Goal: Browse casually: Explore the website without a specific task or goal

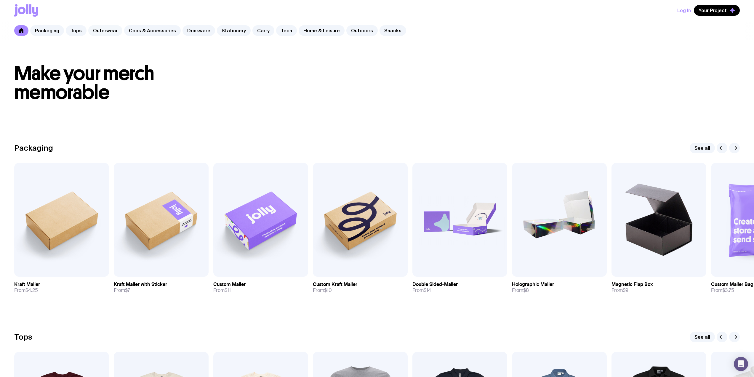
click at [108, 31] on link "Outerwear" at bounding box center [105, 30] width 34 height 11
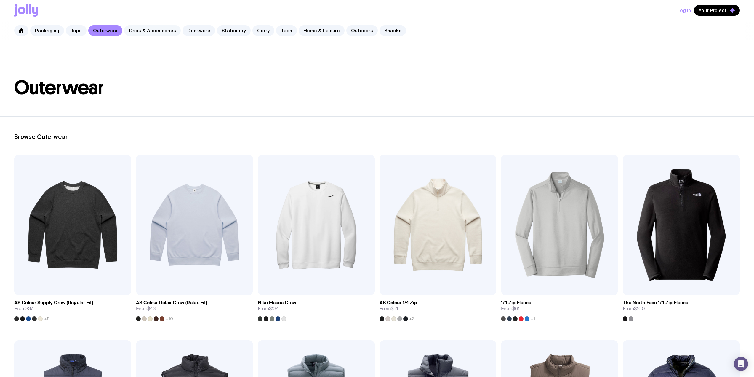
click at [147, 31] on link "Caps & Accessories" at bounding box center [152, 30] width 57 height 11
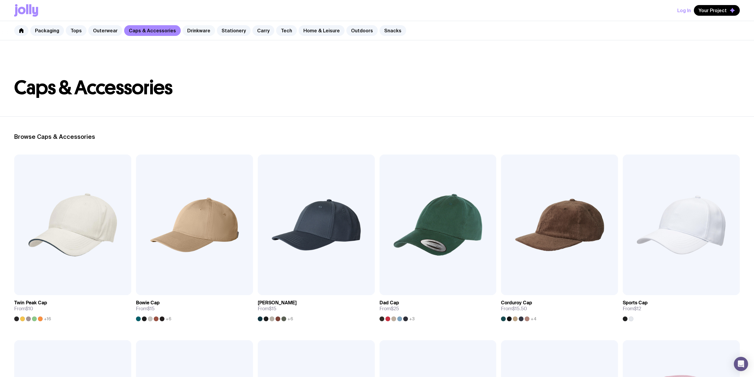
click at [192, 26] on link "Drinkware" at bounding box center [199, 30] width 33 height 11
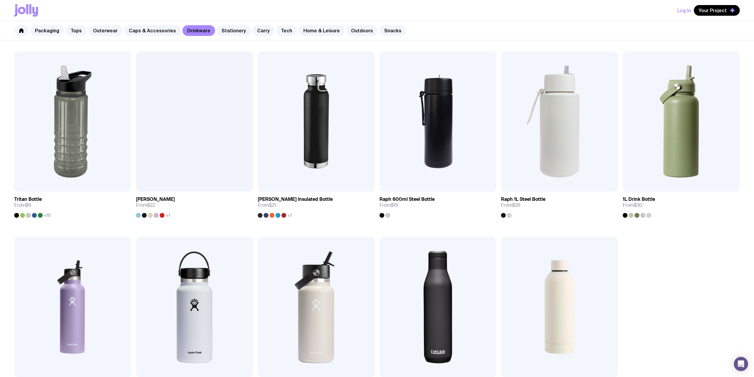
scroll to position [553, 0]
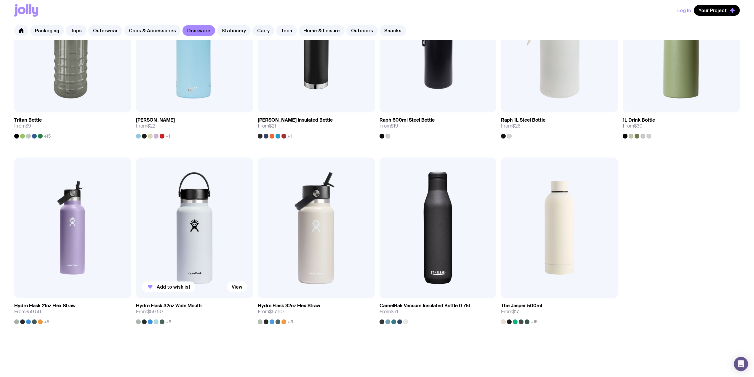
click at [199, 212] on img at bounding box center [194, 227] width 117 height 141
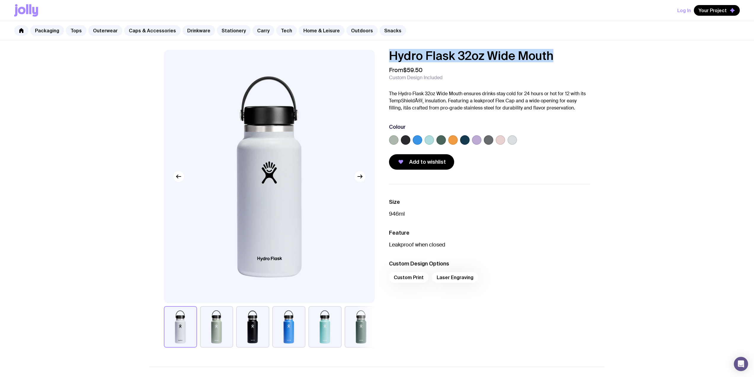
drag, startPoint x: 567, startPoint y: 55, endPoint x: 391, endPoint y: 58, distance: 176.4
click at [391, 58] on h1 "Hydro Flask 32oz Wide Mouth" at bounding box center [490, 56] width 202 height 12
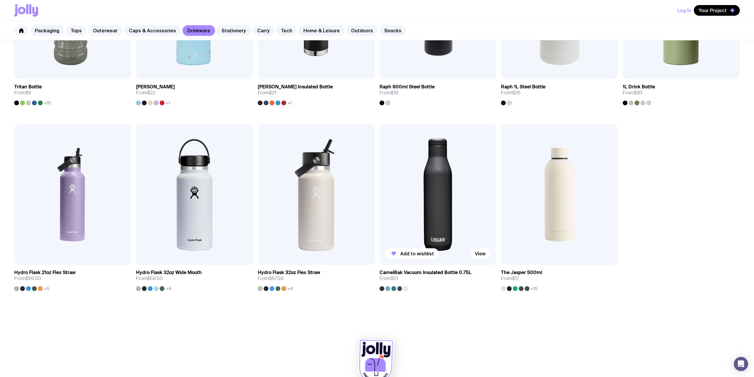
scroll to position [601, 0]
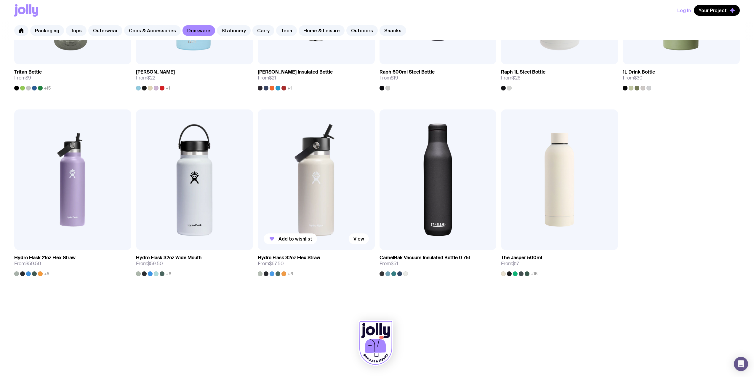
click at [296, 163] on img at bounding box center [316, 179] width 117 height 141
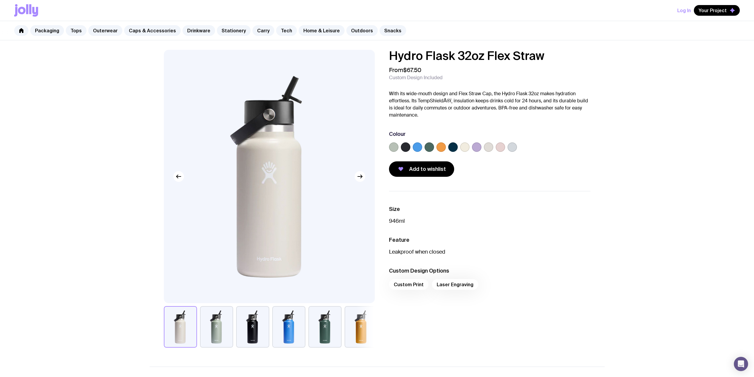
drag, startPoint x: 557, startPoint y: 61, endPoint x: 381, endPoint y: 59, distance: 176.1
click at [381, 59] on div "Hydro Flask 32oz Flex Straw From $67.50 Custom Design Included With its wide-mo…" at bounding box center [485, 113] width 211 height 127
click at [552, 60] on h1 "Hydro Flask 32oz Flex Straw" at bounding box center [490, 56] width 202 height 12
click at [556, 55] on h1 "Hydro Flask 32oz Flex Straw" at bounding box center [490, 56] width 202 height 12
drag, startPoint x: 551, startPoint y: 57, endPoint x: 382, endPoint y: 55, distance: 169.3
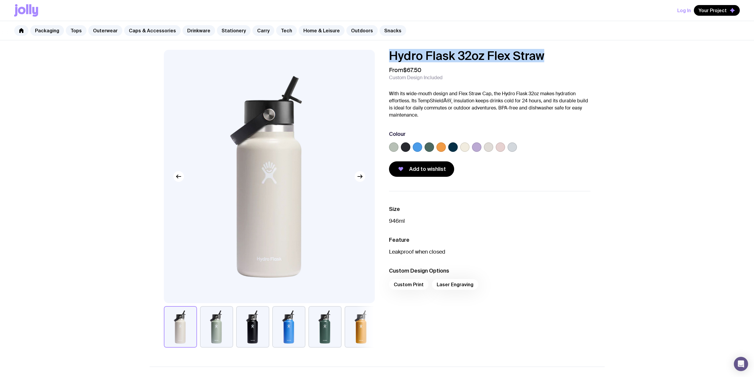
click at [382, 55] on div "Hydro Flask 32oz Flex Straw From $67.50 Custom Design Included With its wide-mo…" at bounding box center [485, 113] width 211 height 127
copy h1 "Hydro Flask 32oz Flex Straw"
click at [224, 33] on link "Stationery" at bounding box center [234, 30] width 34 height 11
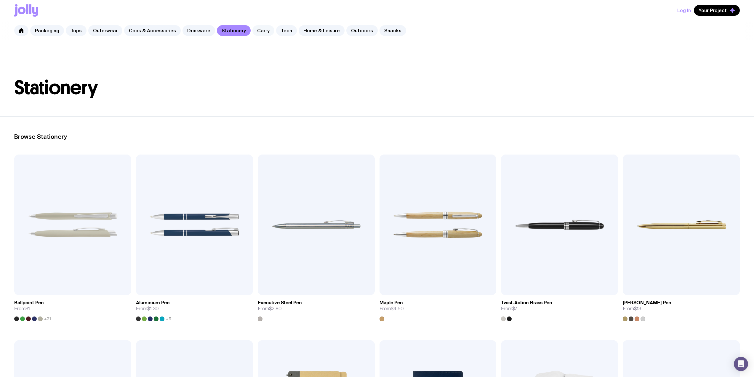
click at [257, 31] on link "Carry" at bounding box center [264, 30] width 22 height 11
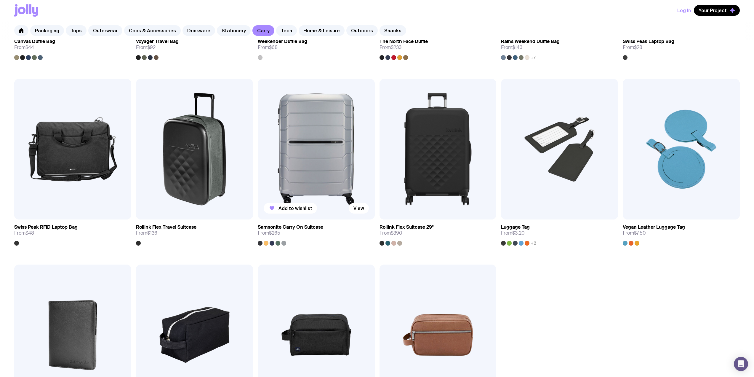
scroll to position [791, 0]
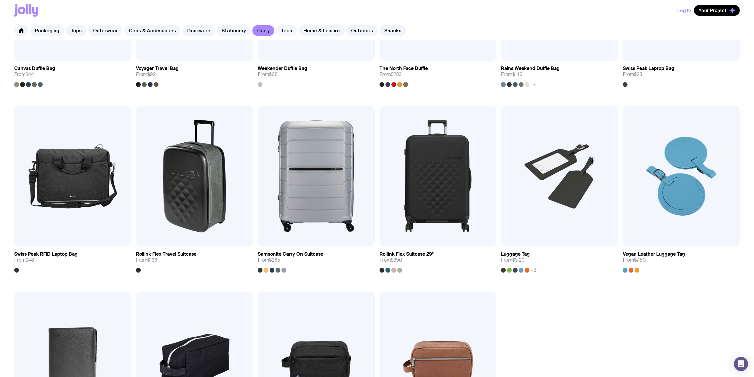
click at [281, 29] on link "Tech" at bounding box center [286, 30] width 21 height 11
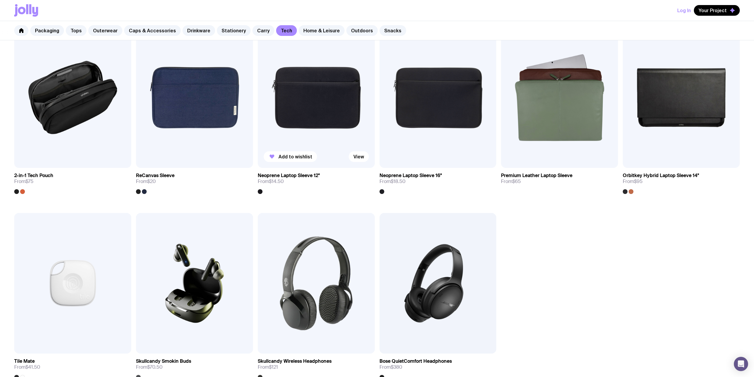
scroll to position [711, 0]
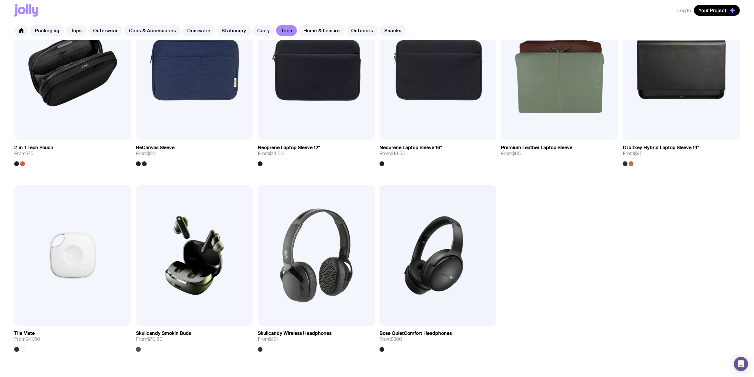
click at [313, 30] on link "Home & Leisure" at bounding box center [322, 30] width 46 height 11
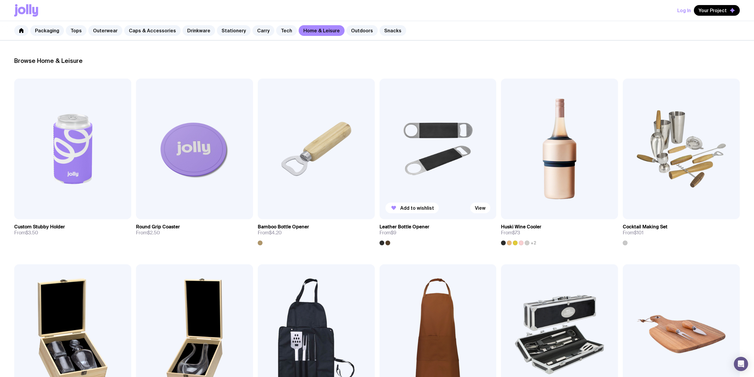
scroll to position [79, 0]
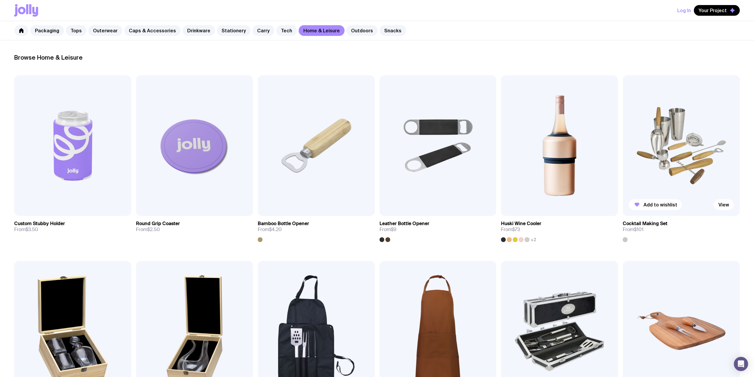
click at [668, 137] on img at bounding box center [681, 145] width 117 height 141
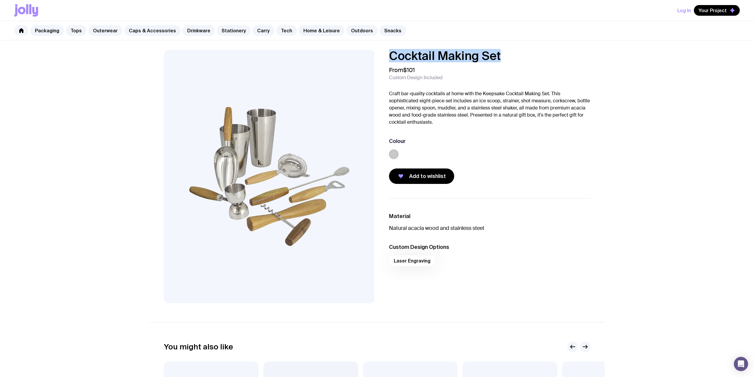
drag, startPoint x: 511, startPoint y: 61, endPoint x: 392, endPoint y: 56, distance: 119.6
click at [392, 56] on h1 "Cocktail Making Set" at bounding box center [490, 56] width 202 height 12
copy h1 "Cocktail Making Set"
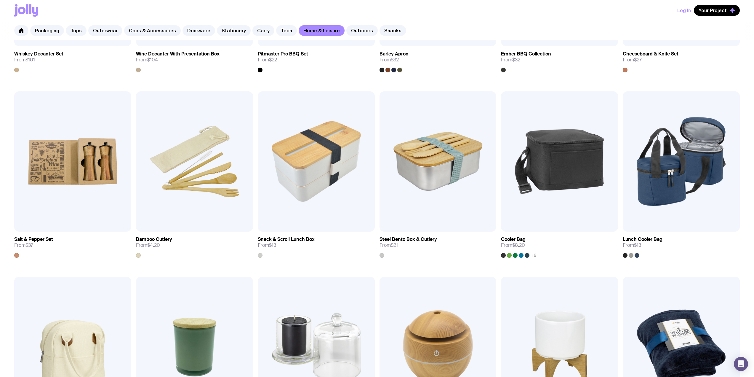
scroll to position [316, 0]
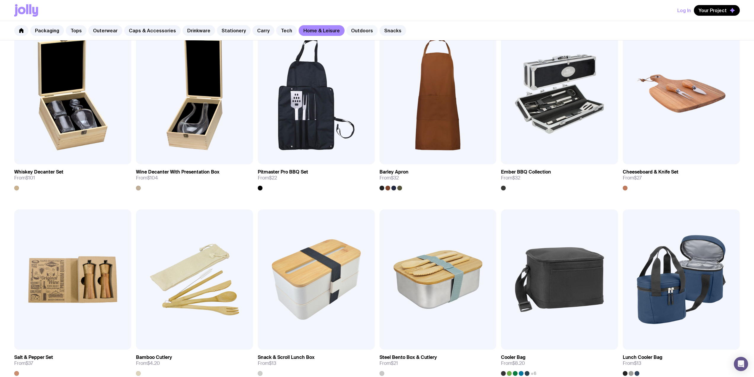
click at [351, 29] on link "Outdoors" at bounding box center [362, 30] width 31 height 11
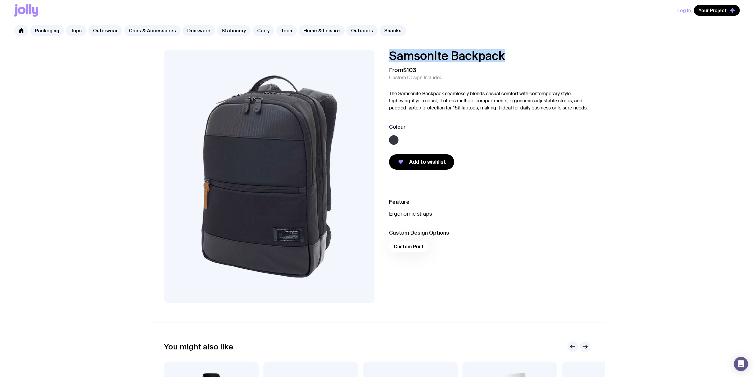
drag, startPoint x: 526, startPoint y: 55, endPoint x: 383, endPoint y: 57, distance: 143.2
click at [383, 57] on div "Samsonite Backpack From $103 Custom Design Included The Samsonite Backpack seam…" at bounding box center [485, 110] width 211 height 120
copy h1 "Samsonite Backpack"
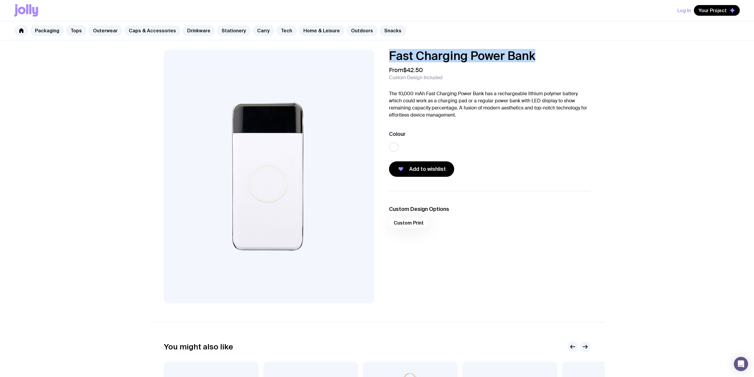
drag, startPoint x: 541, startPoint y: 54, endPoint x: 389, endPoint y: 55, distance: 152.1
click at [389, 55] on h1 "Fast Charging Power Bank" at bounding box center [490, 56] width 202 height 12
copy h1 "Fast Charging Power Bank"
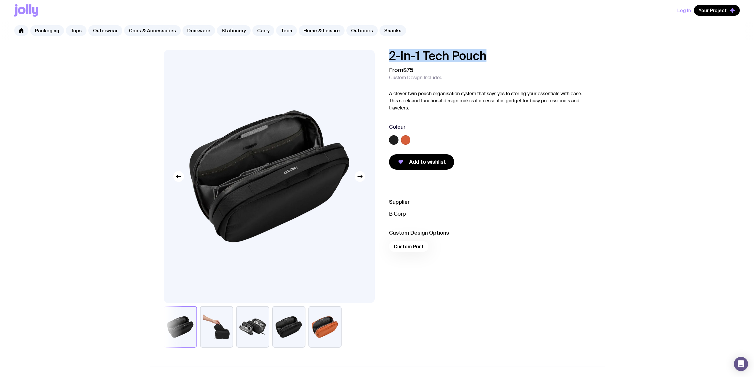
drag, startPoint x: 501, startPoint y: 60, endPoint x: 385, endPoint y: 52, distance: 116.2
click at [385, 52] on div "2-in-1 Tech Pouch From $75 Custom Design Included A clever twin pouch organisat…" at bounding box center [485, 110] width 211 height 120
copy h1 "2-in-1 Tech Pouch"
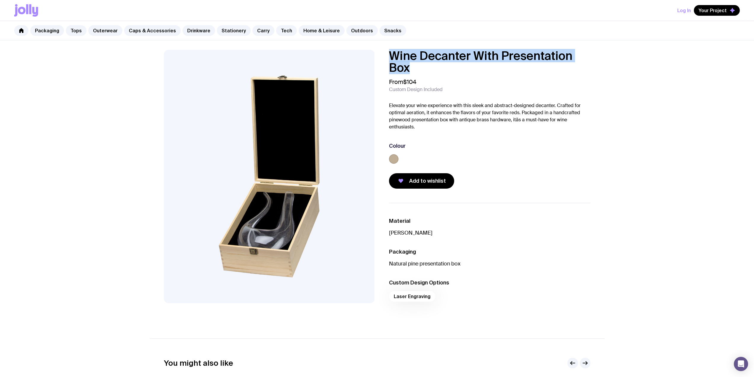
drag, startPoint x: 416, startPoint y: 67, endPoint x: 385, endPoint y: 56, distance: 33.4
click at [385, 56] on div "Wine Decanter With Presentation Box From $104 Custom Design Included Elevate yo…" at bounding box center [485, 119] width 211 height 139
copy h1 "Wine Decanter With Presentation Box"
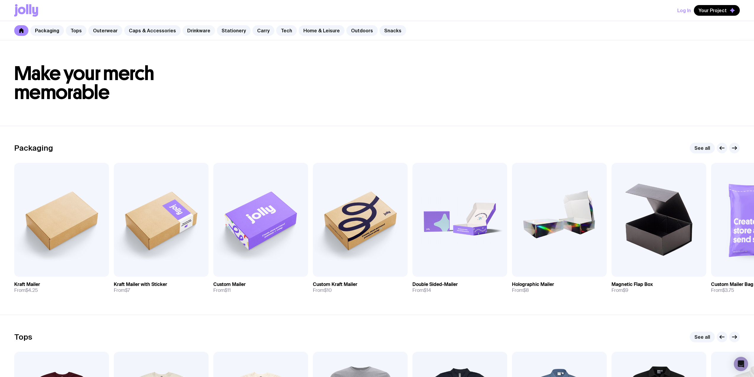
click at [194, 28] on link "Drinkware" at bounding box center [199, 30] width 33 height 11
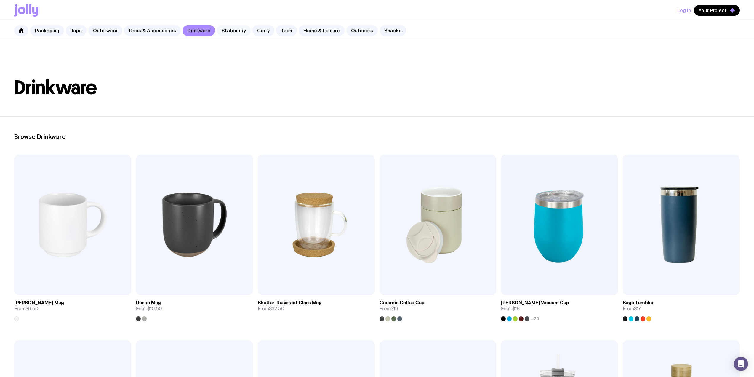
click at [221, 33] on link "Stationery" at bounding box center [234, 30] width 34 height 11
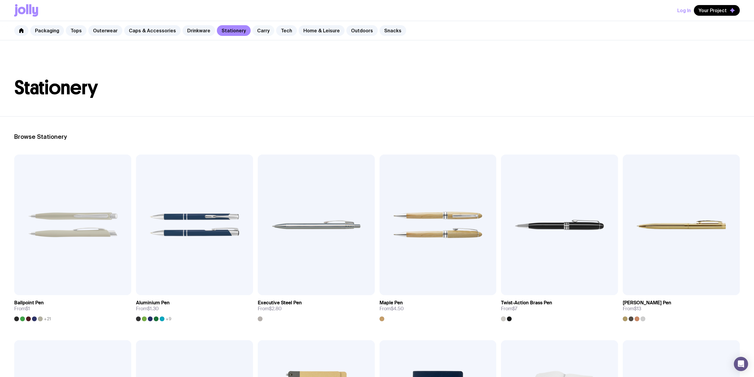
click at [257, 27] on link "Carry" at bounding box center [264, 30] width 22 height 11
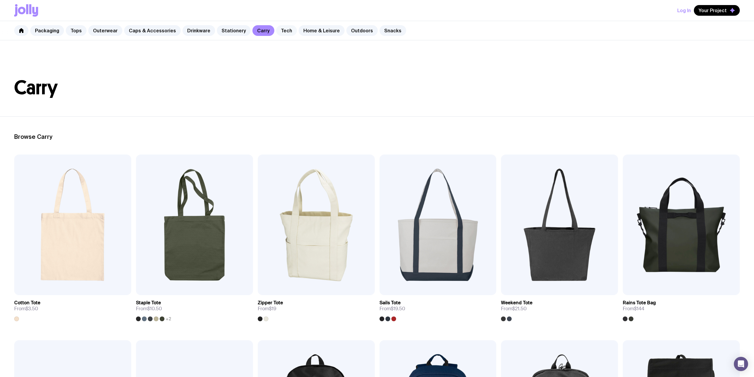
click at [281, 33] on link "Tech" at bounding box center [286, 30] width 21 height 11
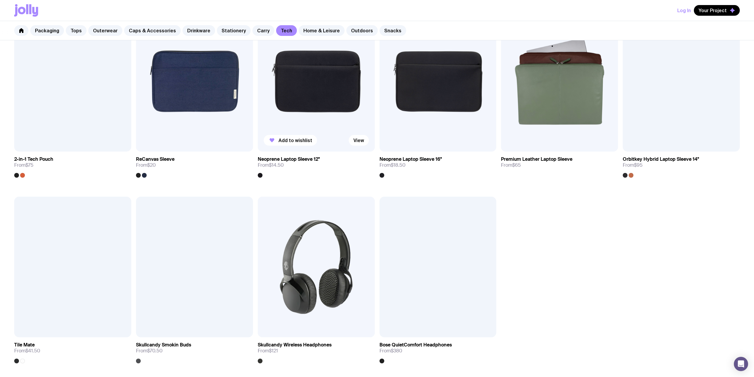
scroll to position [711, 0]
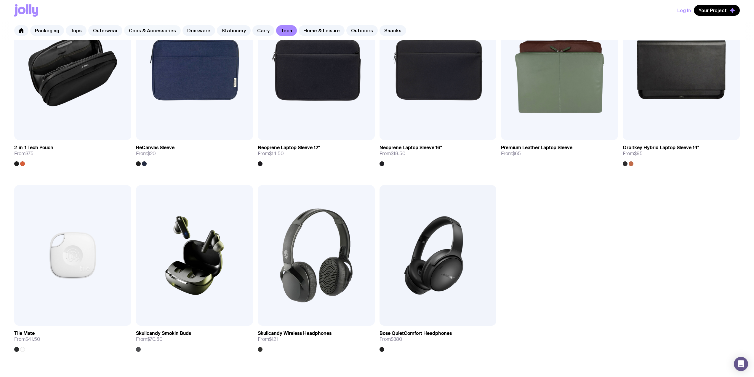
click at [151, 28] on link "Caps & Accessories" at bounding box center [152, 30] width 57 height 11
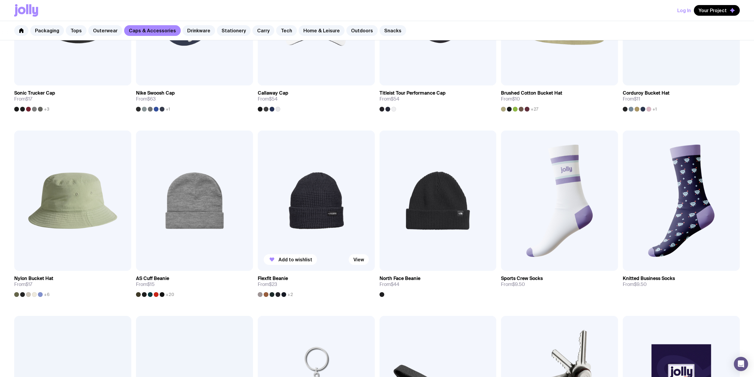
scroll to position [601, 0]
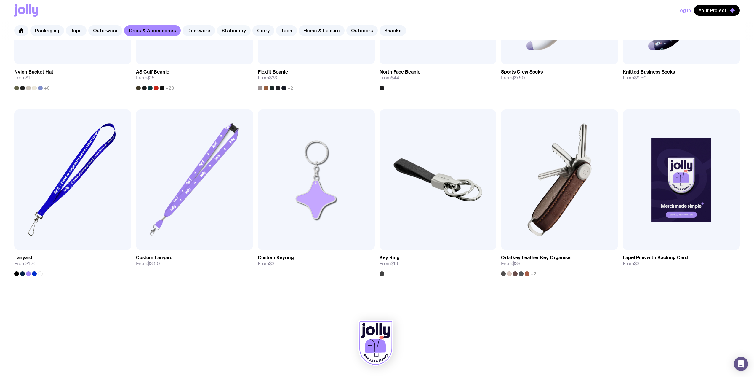
click at [228, 31] on link "Stationery" at bounding box center [234, 30] width 34 height 11
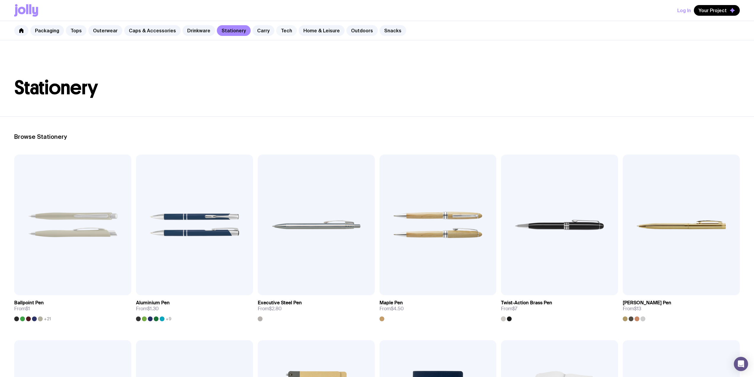
click at [278, 31] on link "Tech" at bounding box center [286, 30] width 21 height 11
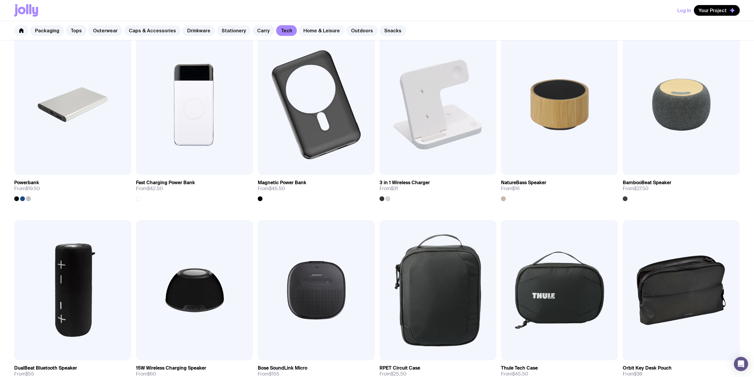
scroll to position [316, 0]
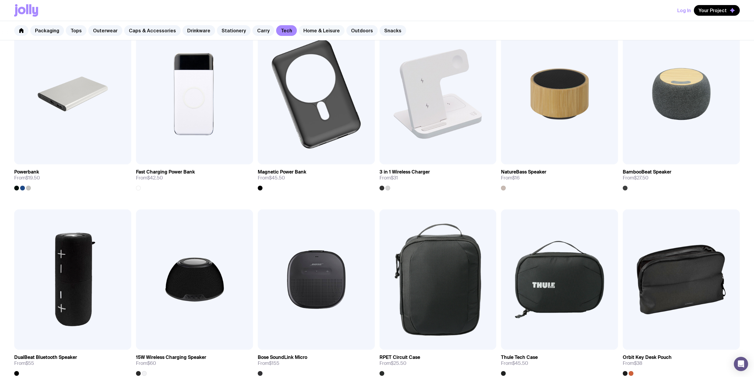
click at [309, 29] on link "Home & Leisure" at bounding box center [322, 30] width 46 height 11
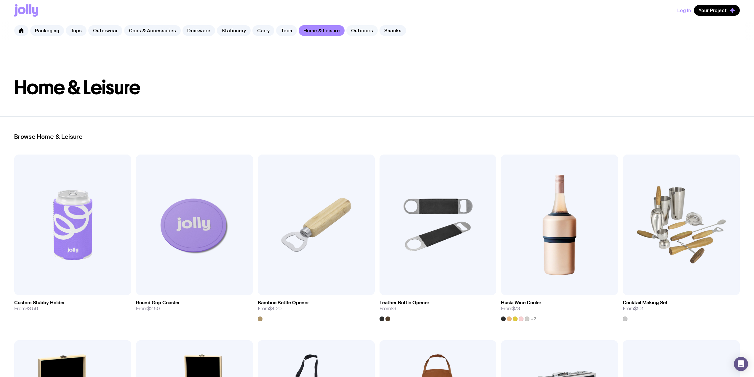
click at [347, 35] on link "Outdoors" at bounding box center [362, 30] width 31 height 11
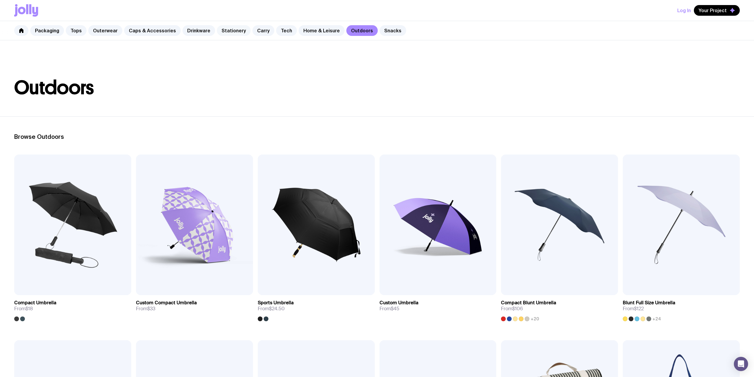
click at [230, 31] on link "Stationery" at bounding box center [234, 30] width 34 height 11
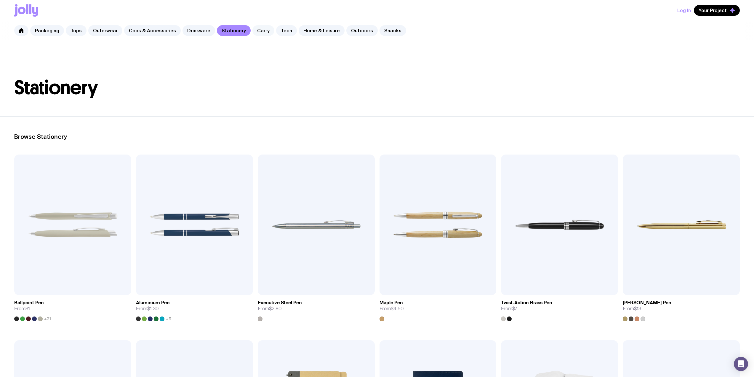
click at [260, 30] on link "Carry" at bounding box center [264, 30] width 22 height 11
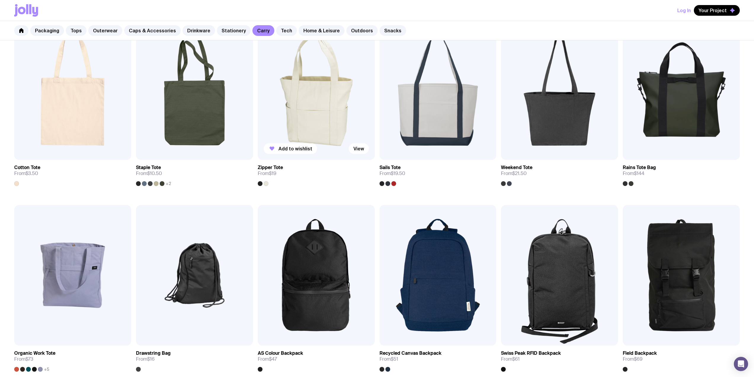
scroll to position [103, 0]
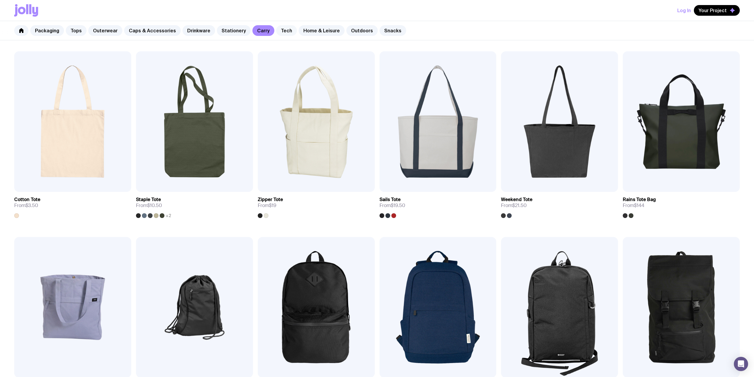
click at [276, 28] on link "Tech" at bounding box center [286, 30] width 21 height 11
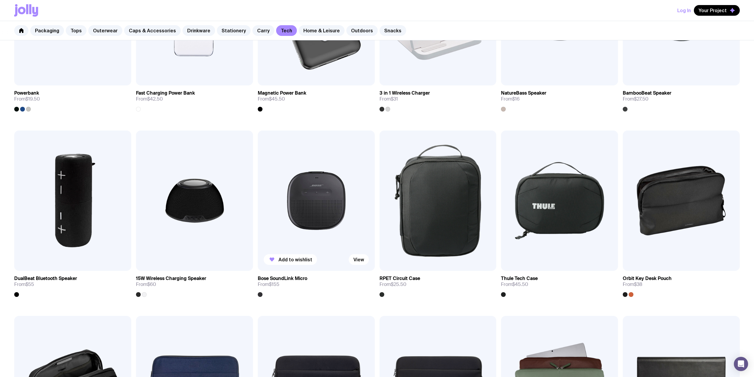
scroll to position [553, 0]
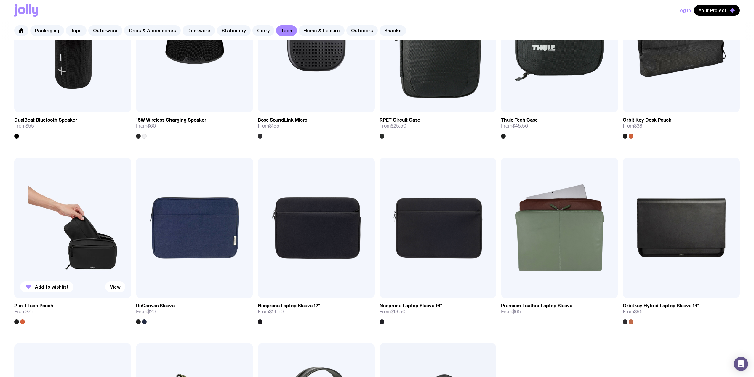
click at [109, 198] on img at bounding box center [72, 227] width 117 height 141
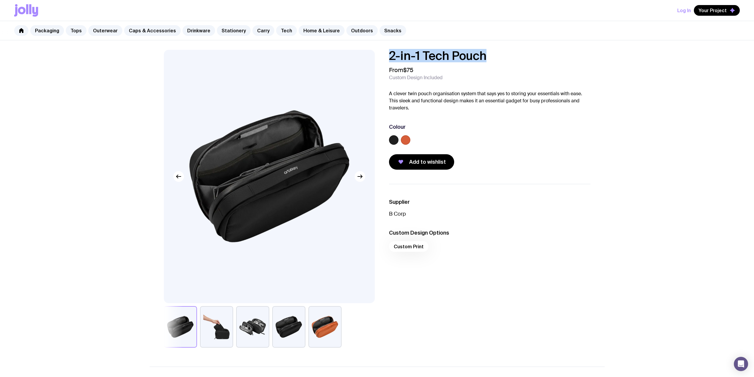
drag, startPoint x: 502, startPoint y: 57, endPoint x: 384, endPoint y: 53, distance: 117.4
click at [384, 53] on div "2-in-1 Tech Pouch From $75 Custom Design Included A clever twin pouch organisat…" at bounding box center [485, 110] width 211 height 120
copy h1 "2-in-1 Tech Pouch"
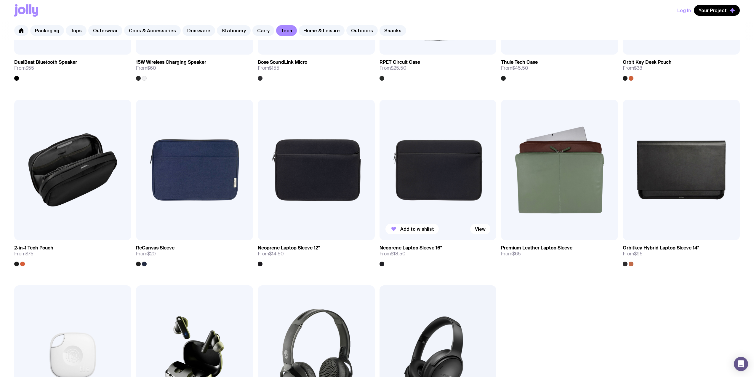
scroll to position [658, 0]
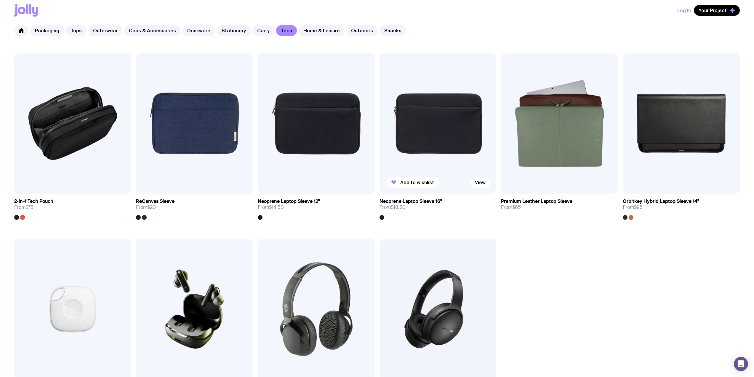
click at [428, 127] on img at bounding box center [438, 123] width 117 height 141
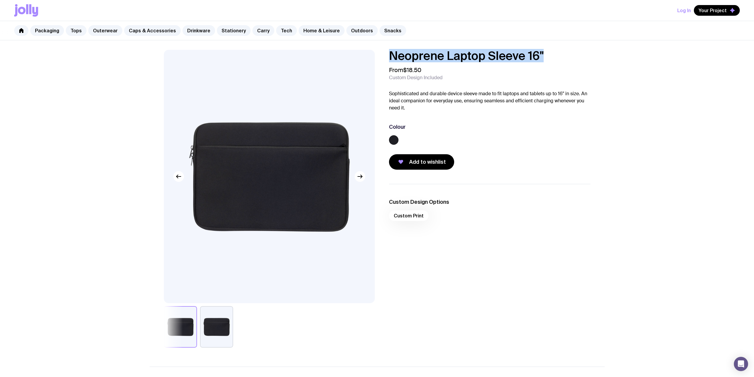
drag, startPoint x: 555, startPoint y: 55, endPoint x: 380, endPoint y: 50, distance: 175.0
click at [380, 50] on div "Neoprene Laptop Sleeve 16" From $18.50 Custom Design Included Sophisticated and…" at bounding box center [485, 110] width 211 height 120
copy h1 "Neoprene Laptop Sleeve 16""
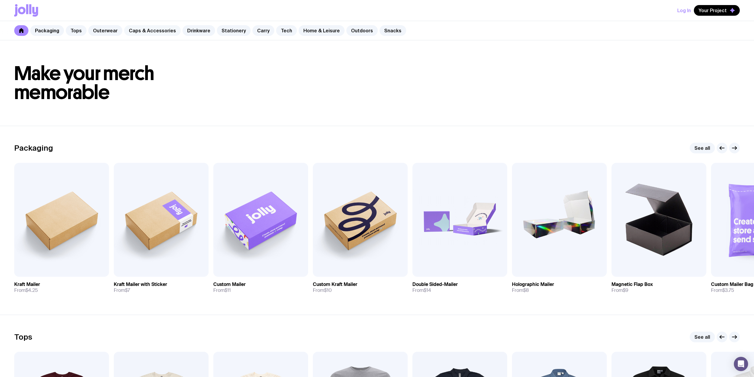
click at [166, 31] on link "Caps & Accessories" at bounding box center [152, 30] width 57 height 11
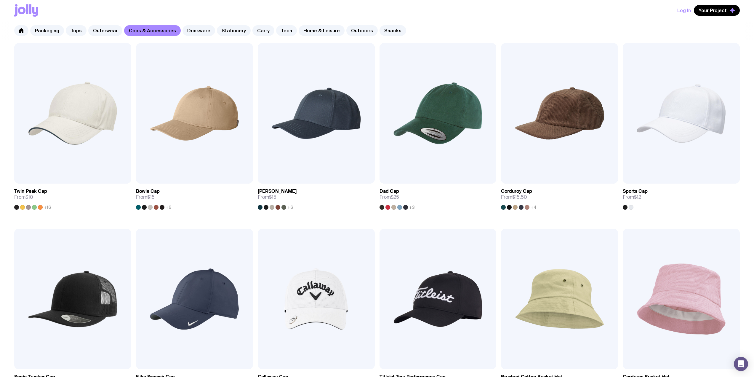
scroll to position [158, 0]
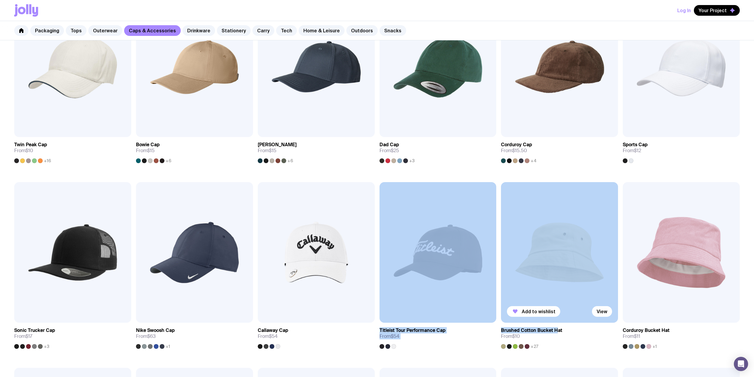
drag, startPoint x: 499, startPoint y: 316, endPoint x: 559, endPoint y: 328, distance: 61.5
click at [558, 328] on div "Add to wishlist View [GEOGRAPHIC_DATA] Cap From $10 +16 Add to wishlist View Bo…" at bounding box center [377, 367] width 754 height 742
click at [577, 336] on link "Brushed Cotton Bucket Hat From $10 +27" at bounding box center [559, 336] width 117 height 26
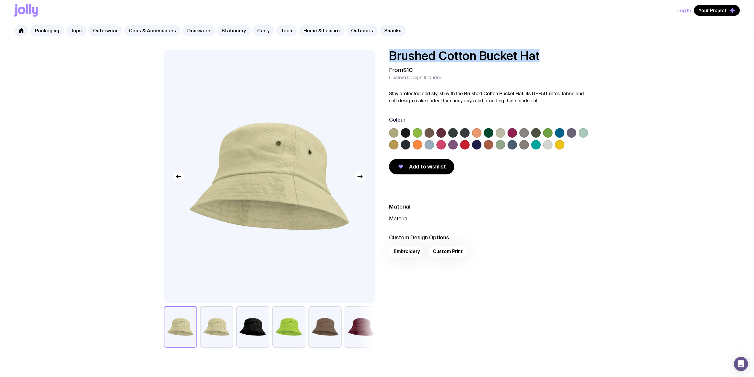
drag, startPoint x: 550, startPoint y: 59, endPoint x: 386, endPoint y: 56, distance: 164.3
click at [386, 56] on div "Brushed Cotton Bucket Hat From $10 Custom Design Included Stay protected and st…" at bounding box center [485, 112] width 211 height 125
copy h1 "Brushed Cotton Bucket Hat"
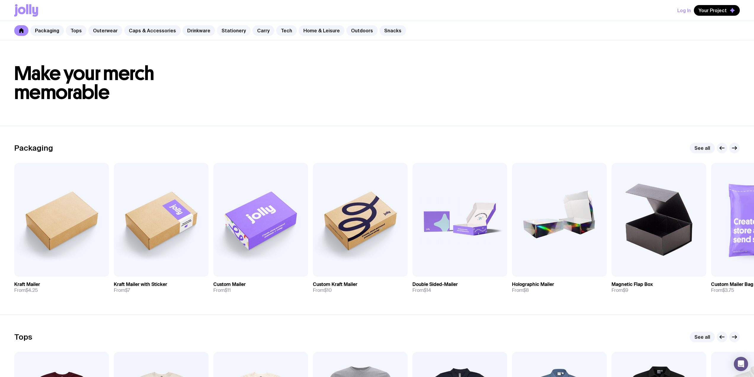
click at [233, 29] on link "Stationery" at bounding box center [234, 30] width 34 height 11
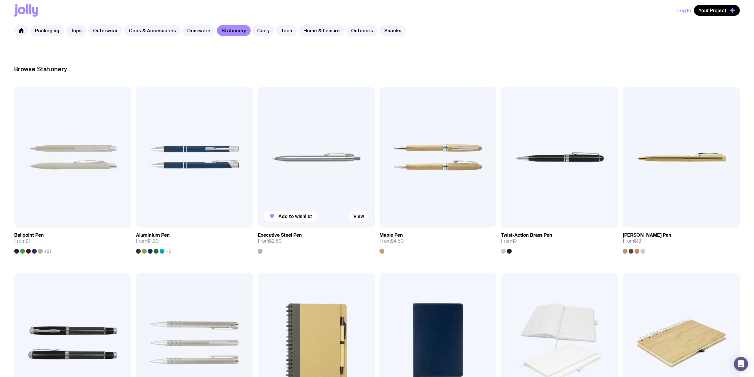
scroll to position [79, 0]
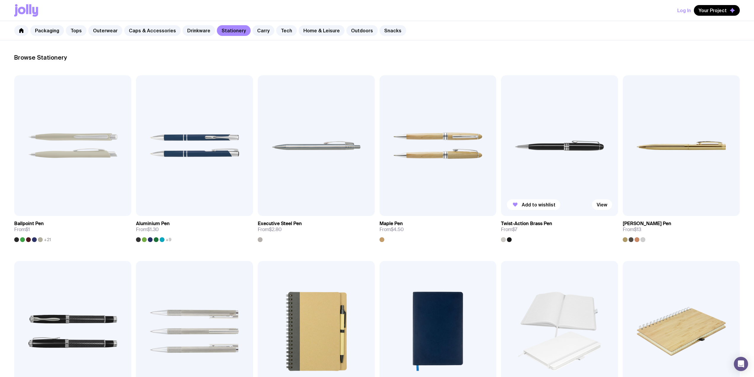
click at [572, 164] on img at bounding box center [559, 145] width 117 height 141
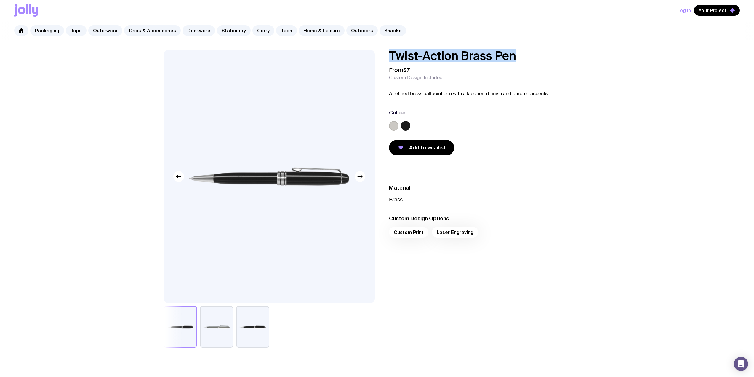
drag, startPoint x: 509, startPoint y: 63, endPoint x: 387, endPoint y: 55, distance: 121.5
click at [387, 55] on div "Twist-Action Brass Pen From $7 Custom Design Included A refined brass ballpoint…" at bounding box center [485, 103] width 211 height 106
copy h1 "Twist-Action Brass Pen"
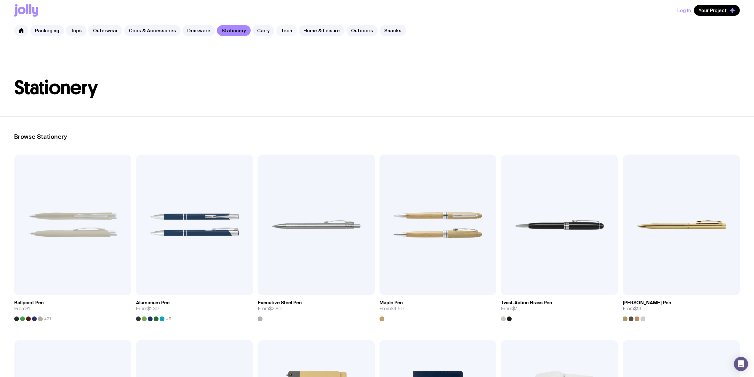
click at [276, 28] on link "Tech" at bounding box center [286, 30] width 21 height 11
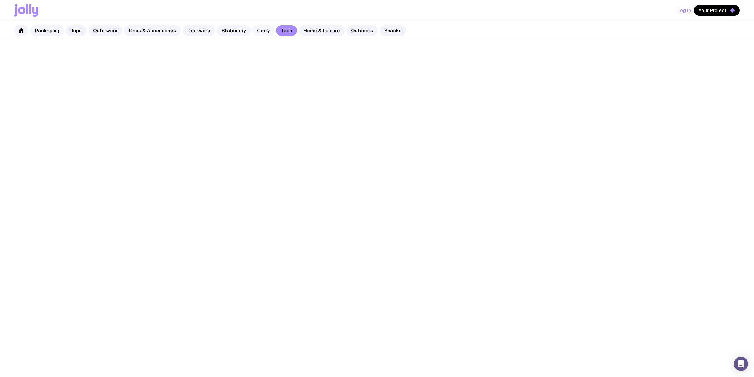
click at [257, 29] on link "Carry" at bounding box center [264, 30] width 22 height 11
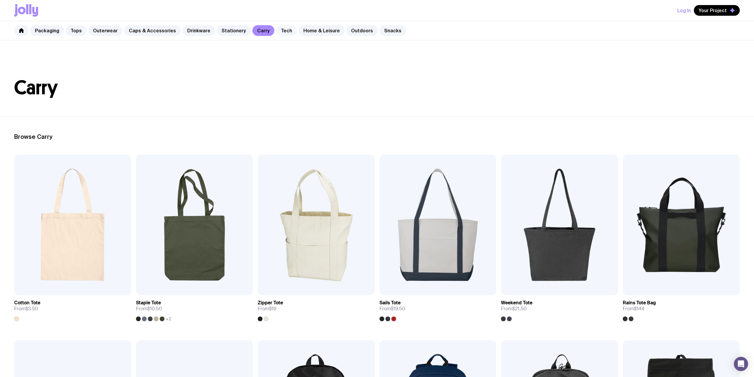
click at [280, 33] on link "Tech" at bounding box center [286, 30] width 21 height 11
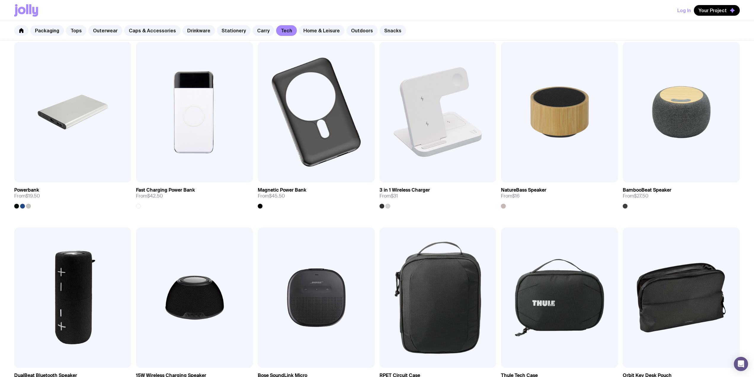
scroll to position [158, 0]
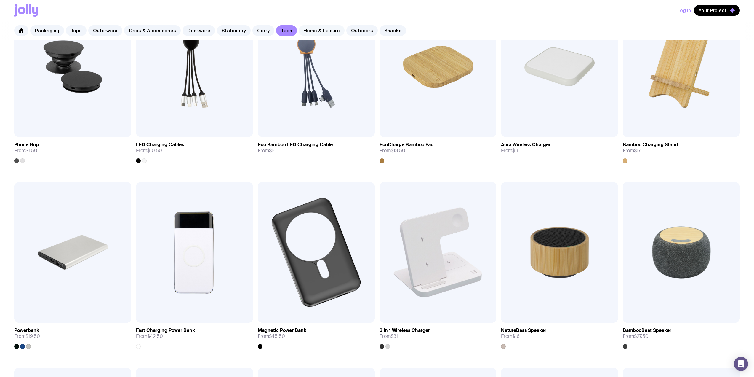
click at [299, 30] on link "Home & Leisure" at bounding box center [322, 30] width 46 height 11
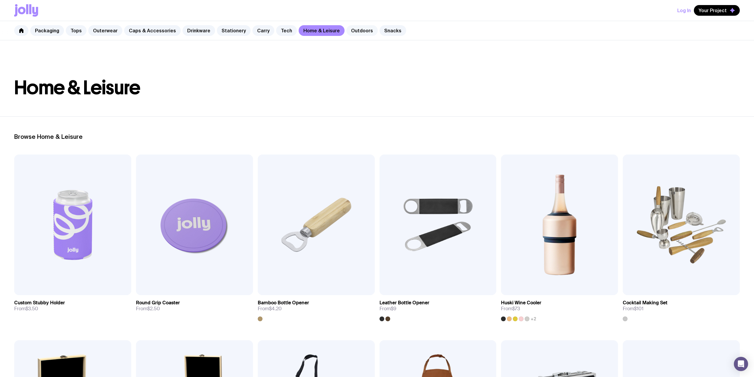
click at [347, 30] on link "Outdoors" at bounding box center [362, 30] width 31 height 11
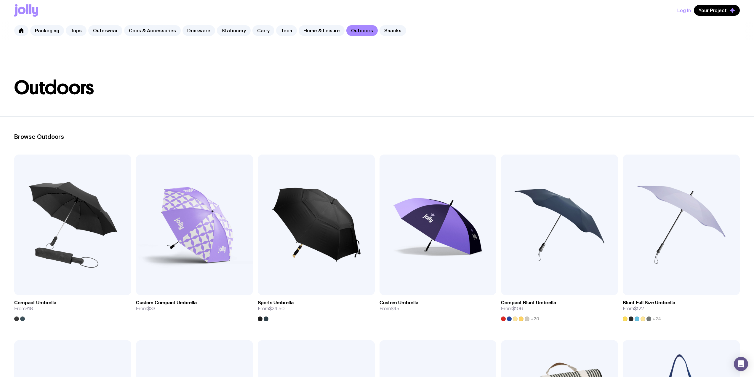
drag, startPoint x: 399, startPoint y: 103, endPoint x: 396, endPoint y: 99, distance: 4.6
click at [396, 100] on header "Outdoors" at bounding box center [377, 78] width 754 height 76
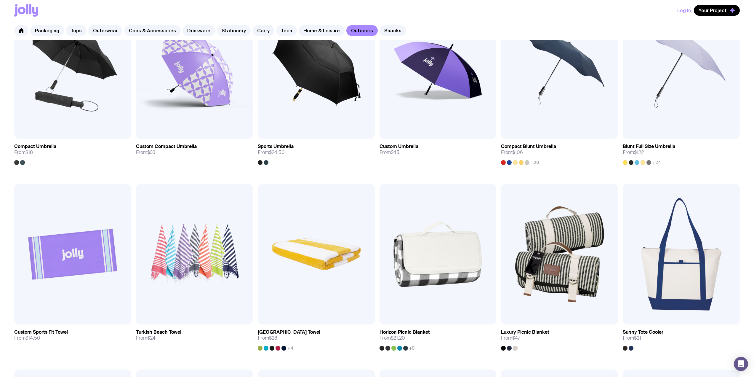
scroll to position [158, 0]
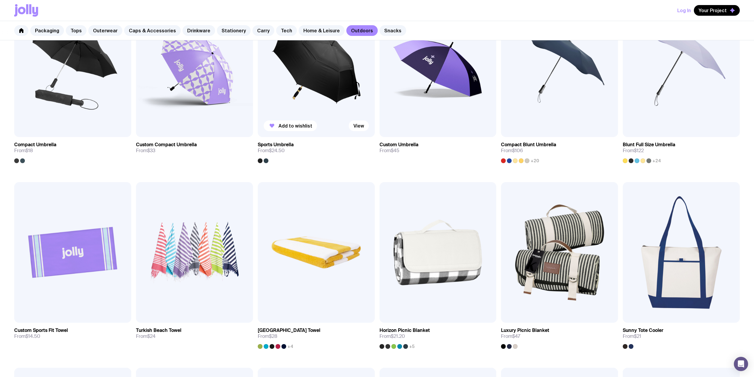
drag, startPoint x: 376, startPoint y: 140, endPoint x: 363, endPoint y: 149, distance: 16.1
click at [363, 149] on link "Sports Umbrella From $24.50" at bounding box center [316, 150] width 117 height 26
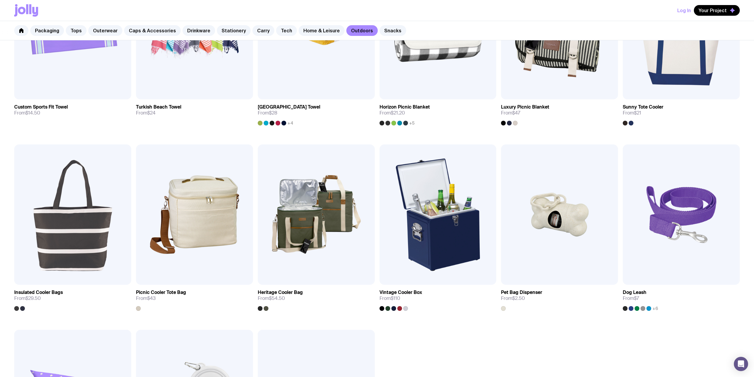
scroll to position [474, 0]
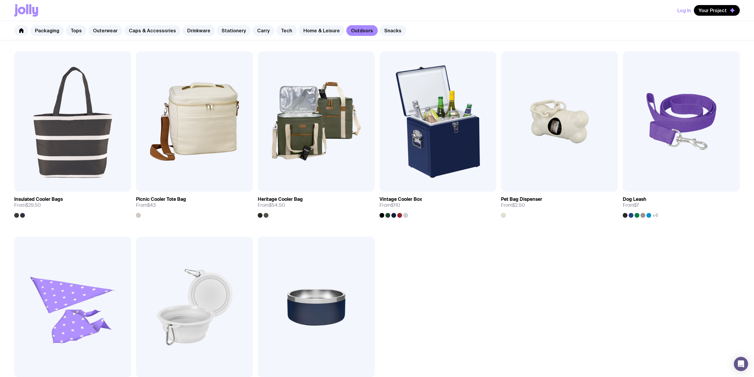
drag, startPoint x: 376, startPoint y: 171, endPoint x: 625, endPoint y: 297, distance: 278.8
click at [638, 304] on div "Add to wishlist View Compact Umbrella From $18 Add to wishlist View Custom Comp…" at bounding box center [377, 51] width 754 height 742
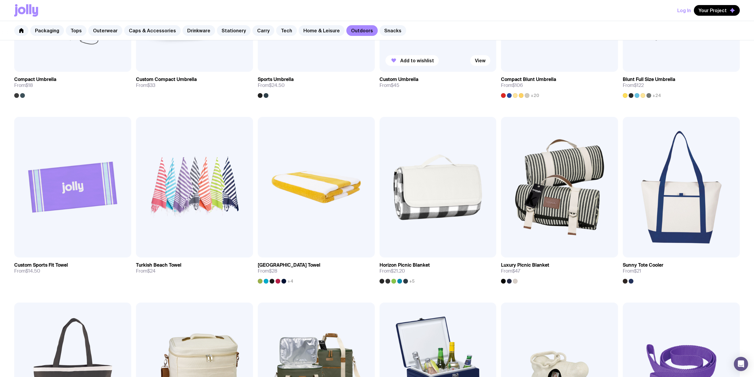
scroll to position [0, 0]
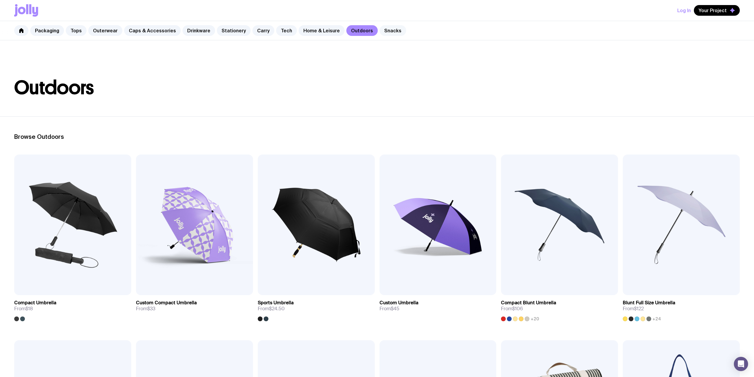
click at [380, 32] on link "Snacks" at bounding box center [393, 30] width 27 height 11
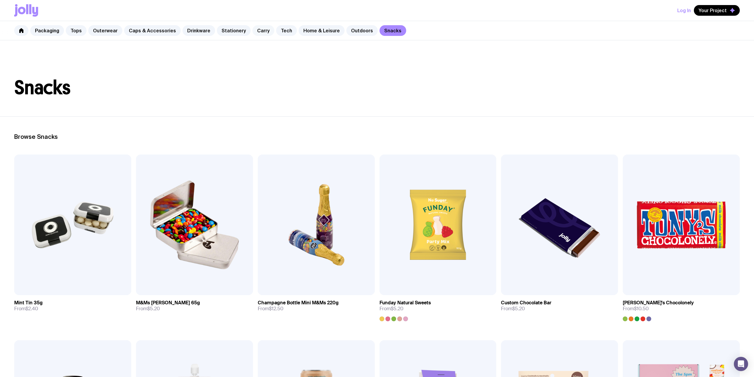
click at [257, 31] on link "Carry" at bounding box center [264, 30] width 22 height 11
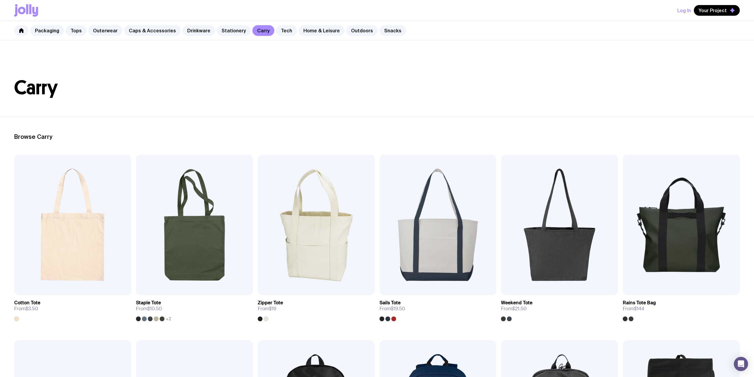
scroll to position [237, 0]
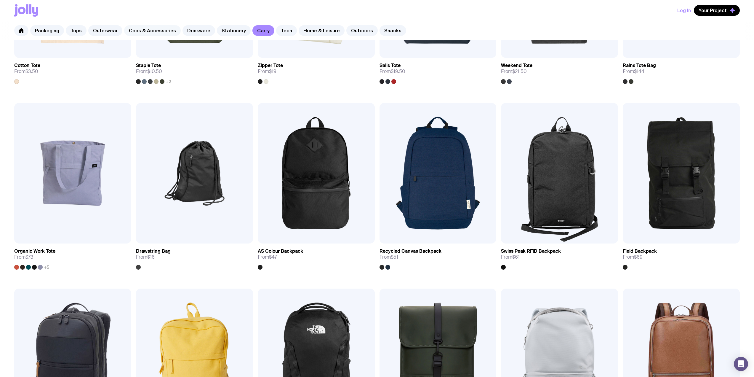
click at [155, 29] on link "Caps & Accessories" at bounding box center [152, 30] width 57 height 11
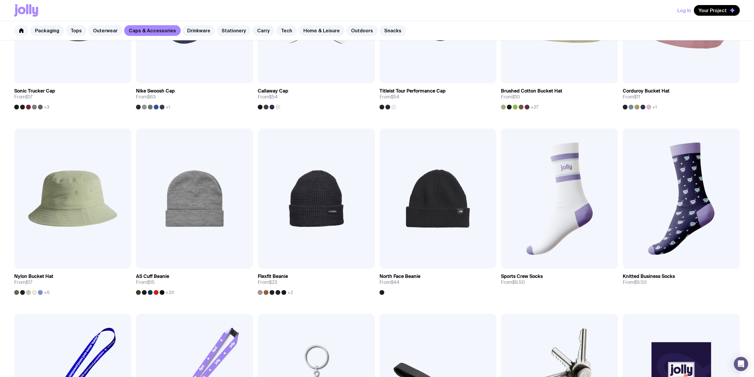
scroll to position [474, 0]
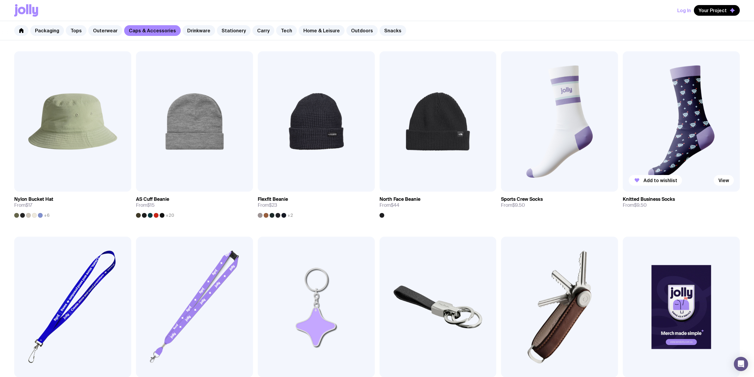
click at [686, 126] on img at bounding box center [681, 121] width 117 height 141
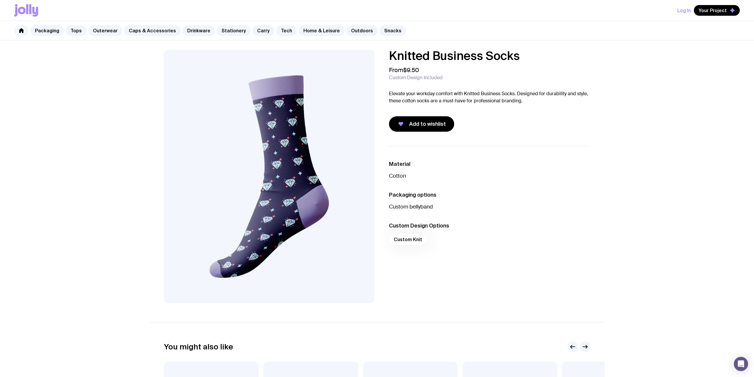
drag, startPoint x: 527, startPoint y: 58, endPoint x: 371, endPoint y: 48, distance: 156.5
click at [371, 48] on div "Knitted Business Socks From $9.50 Custom Design Included Elevate your workday c…" at bounding box center [377, 284] width 754 height 489
drag, startPoint x: 560, startPoint y: 65, endPoint x: 531, endPoint y: 60, distance: 29.1
click at [556, 65] on div "Knitted Business Socks From $9.50 Custom Design Included Elevate your workday c…" at bounding box center [490, 91] width 202 height 82
drag, startPoint x: 526, startPoint y: 58, endPoint x: 387, endPoint y: 51, distance: 139.5
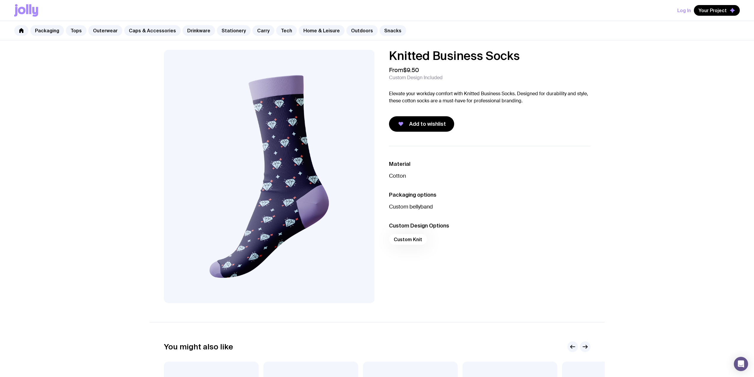
click at [387, 51] on div "Knitted Business Socks From $9.50 Custom Design Included Elevate your workday c…" at bounding box center [485, 91] width 211 height 82
copy h1 "Knitted Business Socks"
click at [46, 33] on link "Packaging" at bounding box center [47, 30] width 34 height 11
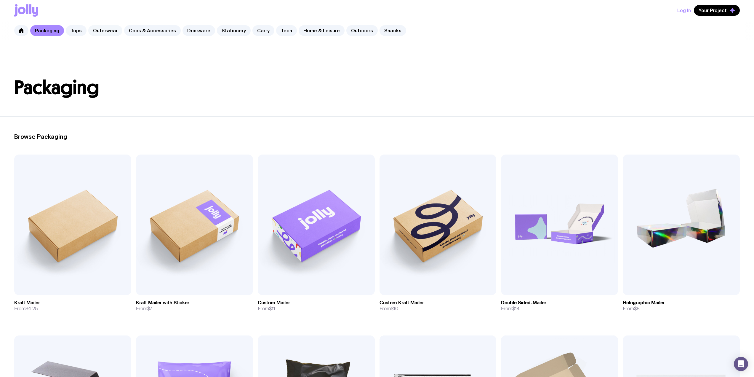
click at [98, 33] on link "Outerwear" at bounding box center [105, 30] width 34 height 11
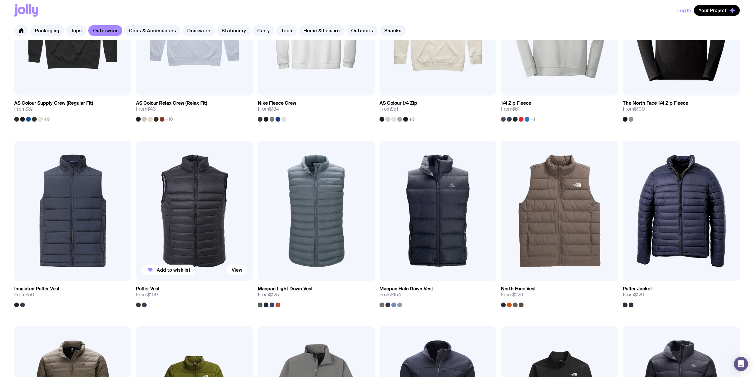
scroll to position [79, 0]
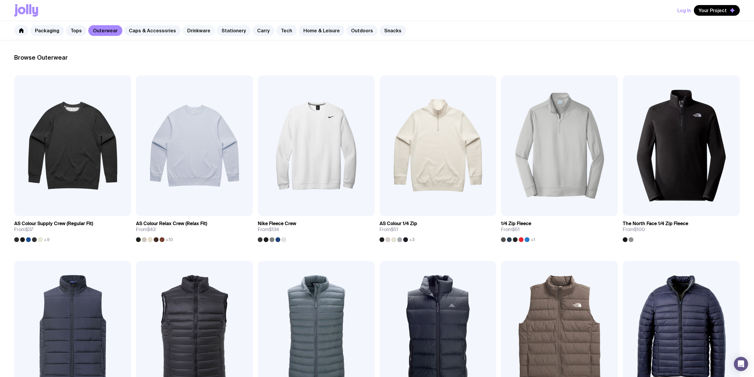
click at [187, 34] on link "Drinkware" at bounding box center [199, 30] width 33 height 11
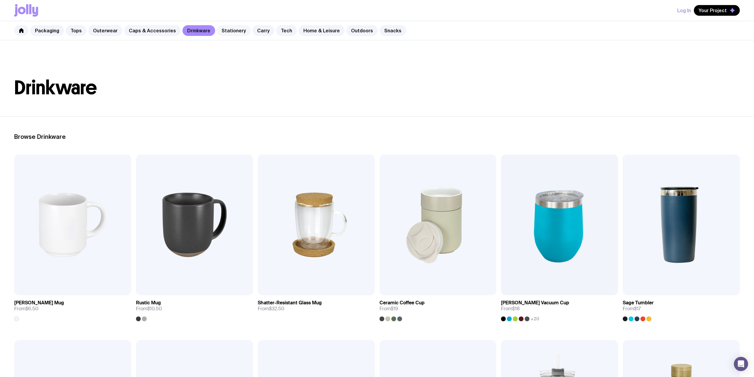
click at [231, 30] on link "Stationery" at bounding box center [234, 30] width 34 height 11
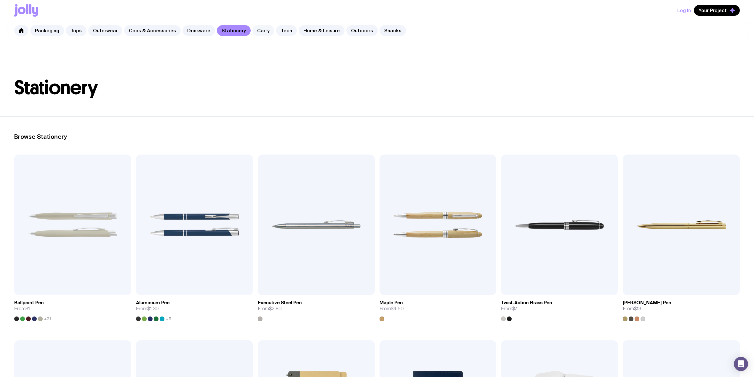
click at [253, 31] on link "Carry" at bounding box center [264, 30] width 22 height 11
